Goal: Information Seeking & Learning: Learn about a topic

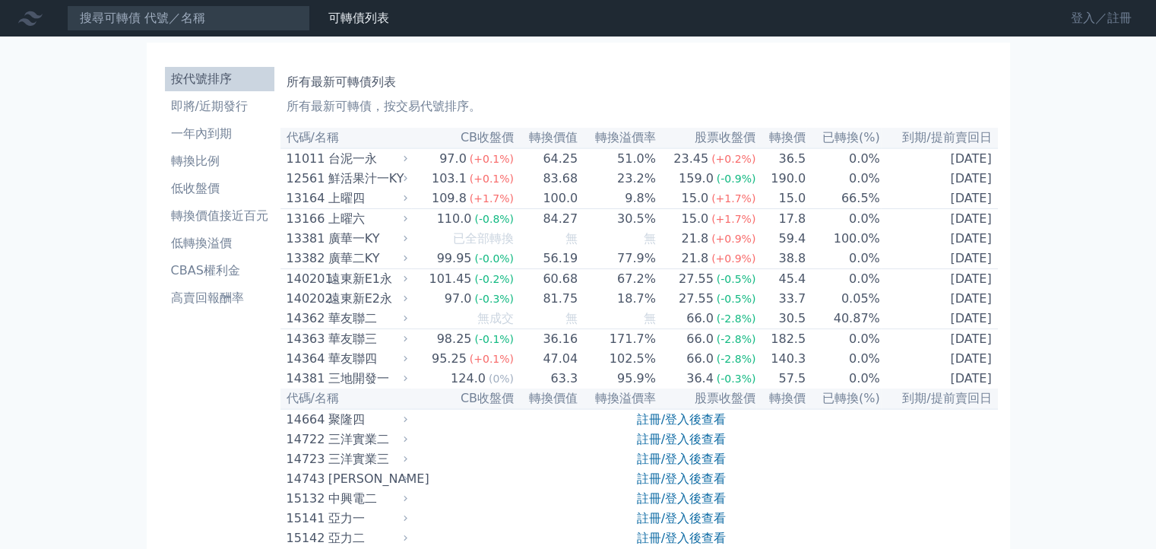
click at [1086, 19] on link "登入／註冊" at bounding box center [1101, 18] width 85 height 24
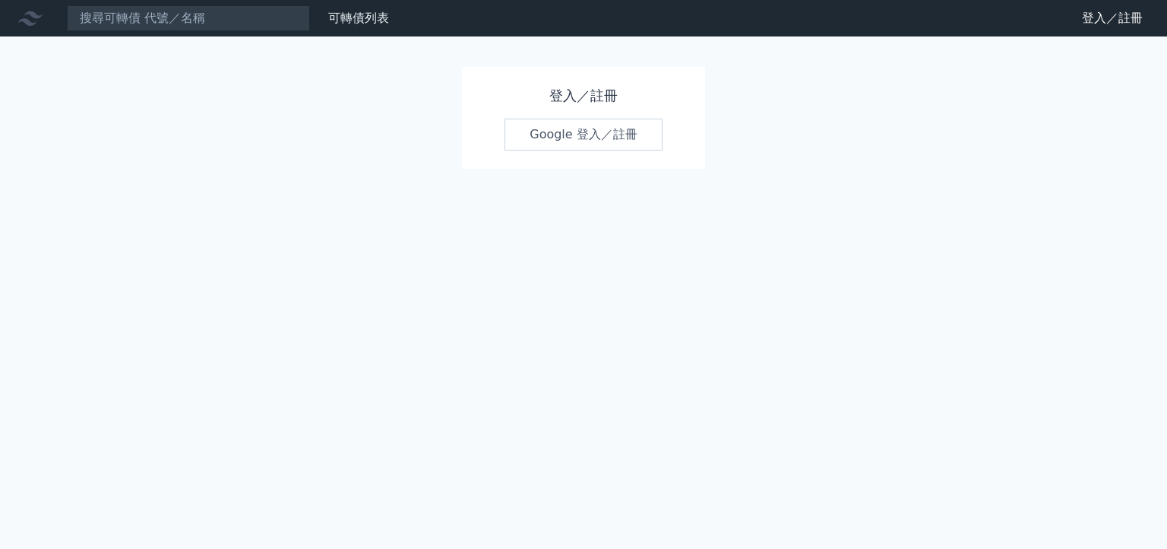
click at [568, 124] on link "Google 登入／註冊" at bounding box center [584, 135] width 158 height 32
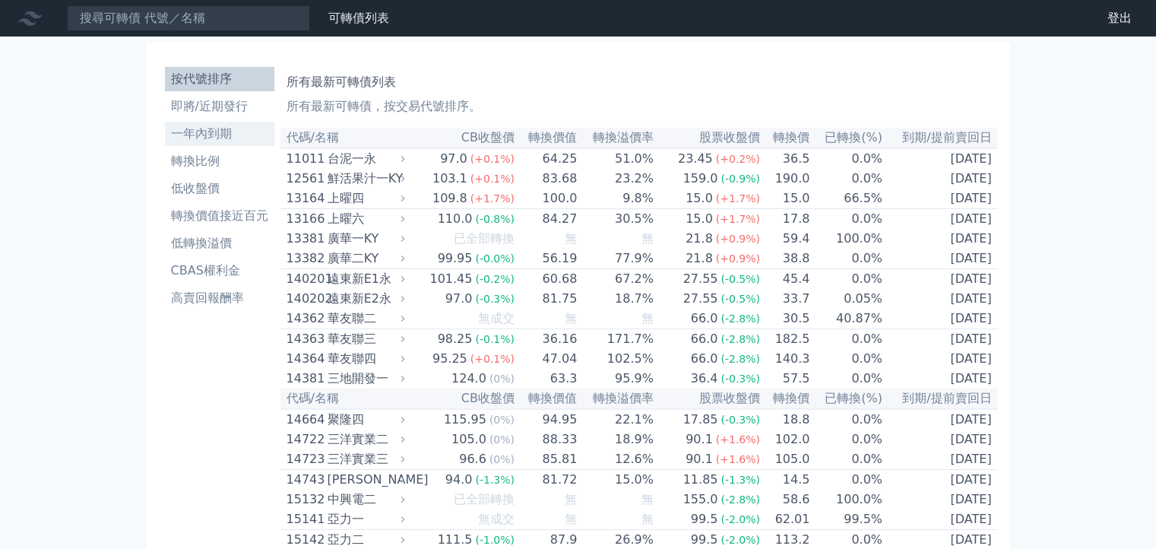
click at [208, 138] on li "一年內到期" at bounding box center [219, 134] width 109 height 18
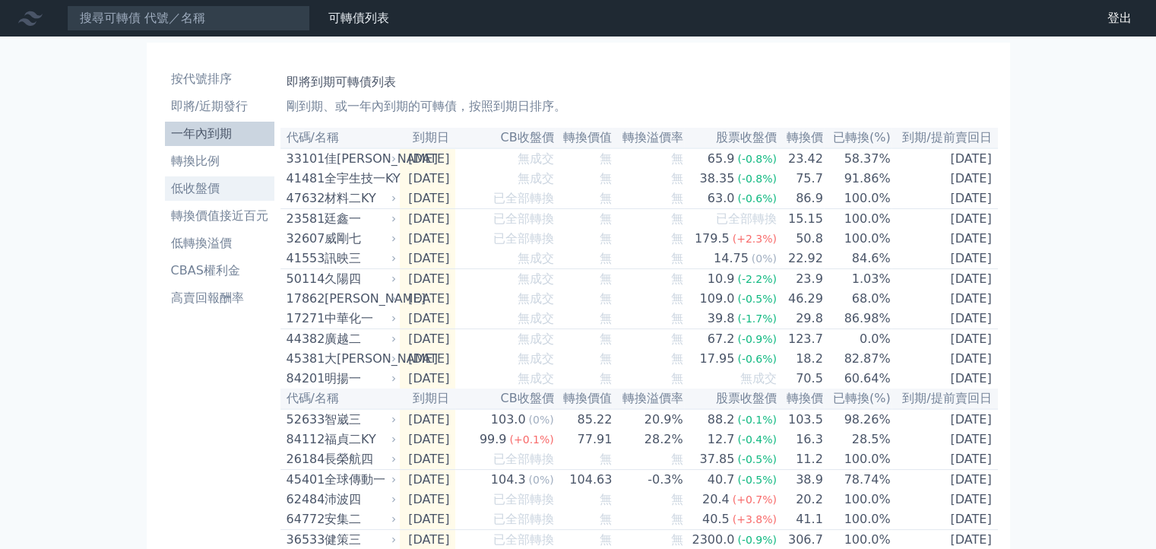
click at [221, 188] on li "低收盤價" at bounding box center [219, 188] width 109 height 18
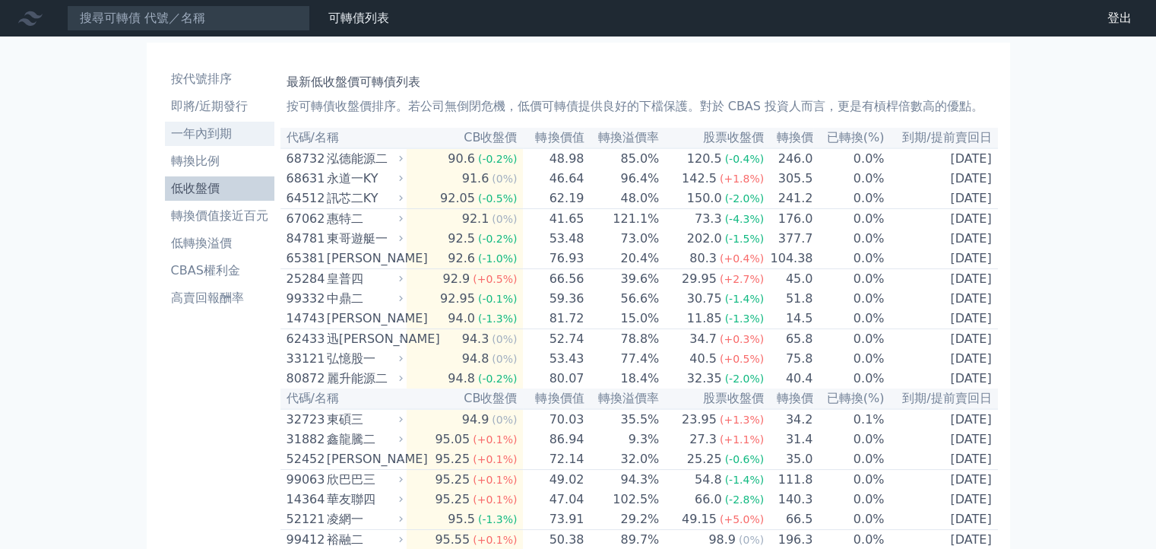
click at [210, 132] on li "一年內到期" at bounding box center [219, 134] width 109 height 18
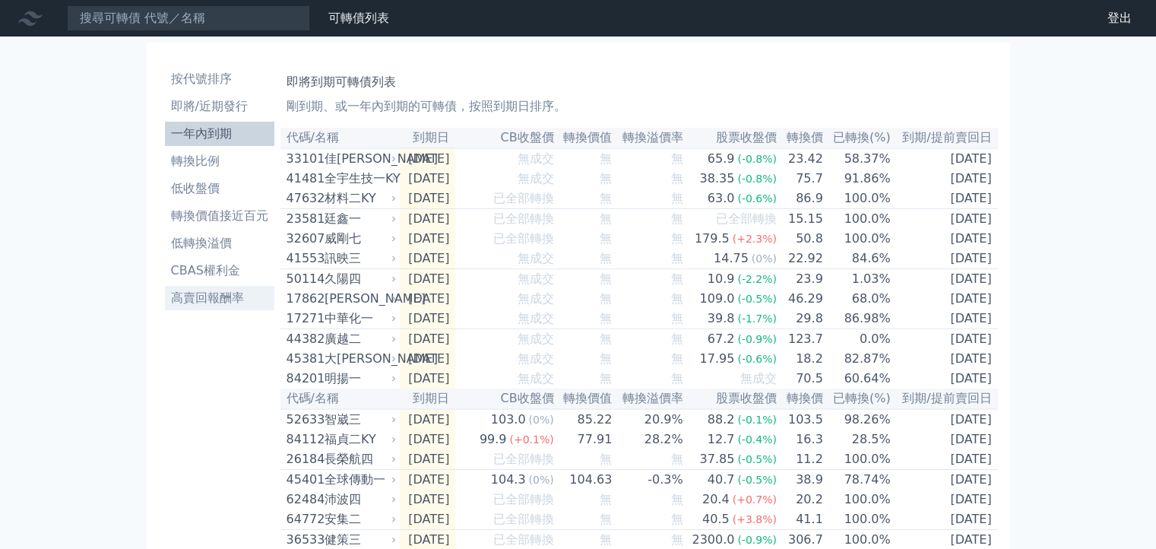
click at [221, 293] on li "高賣回報酬率" at bounding box center [219, 298] width 109 height 18
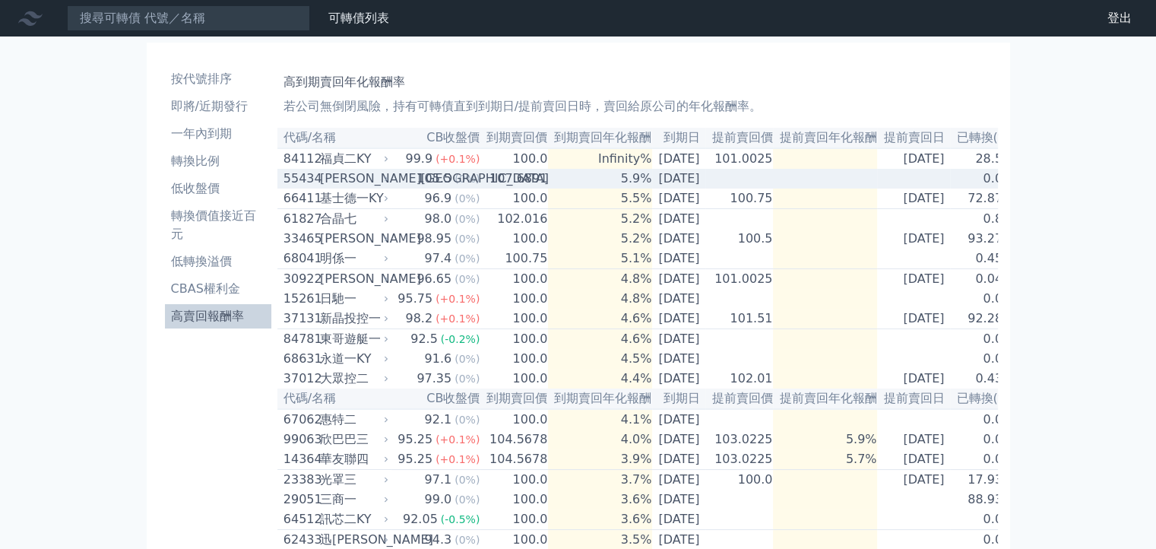
click at [334, 177] on div "[PERSON_NAME][GEOGRAPHIC_DATA]" at bounding box center [352, 178] width 65 height 18
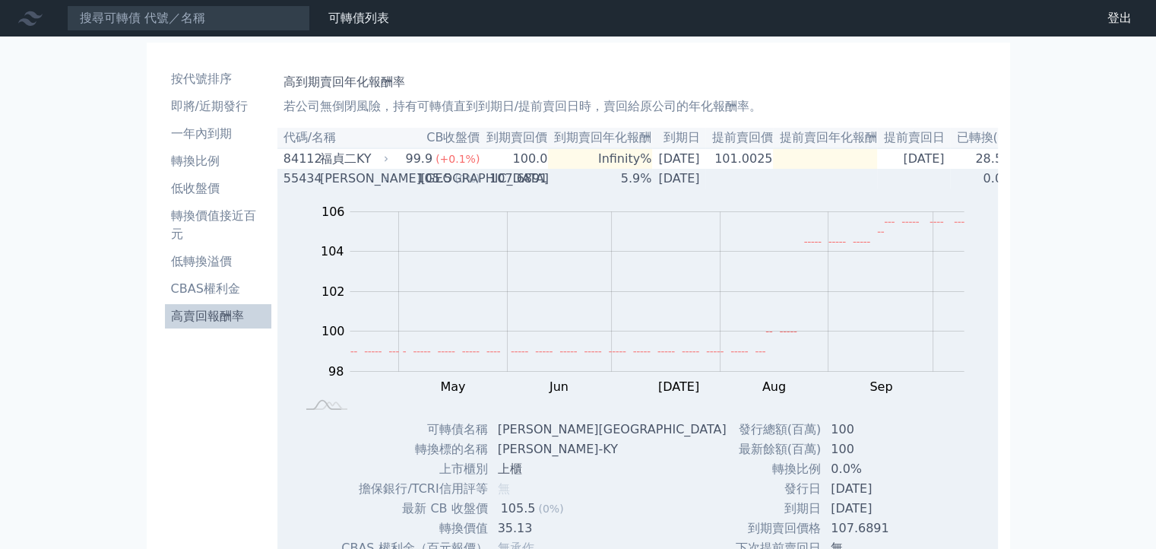
click at [362, 176] on div "[PERSON_NAME][GEOGRAPHIC_DATA]" at bounding box center [352, 178] width 65 height 18
